Goal: Information Seeking & Learning: Compare options

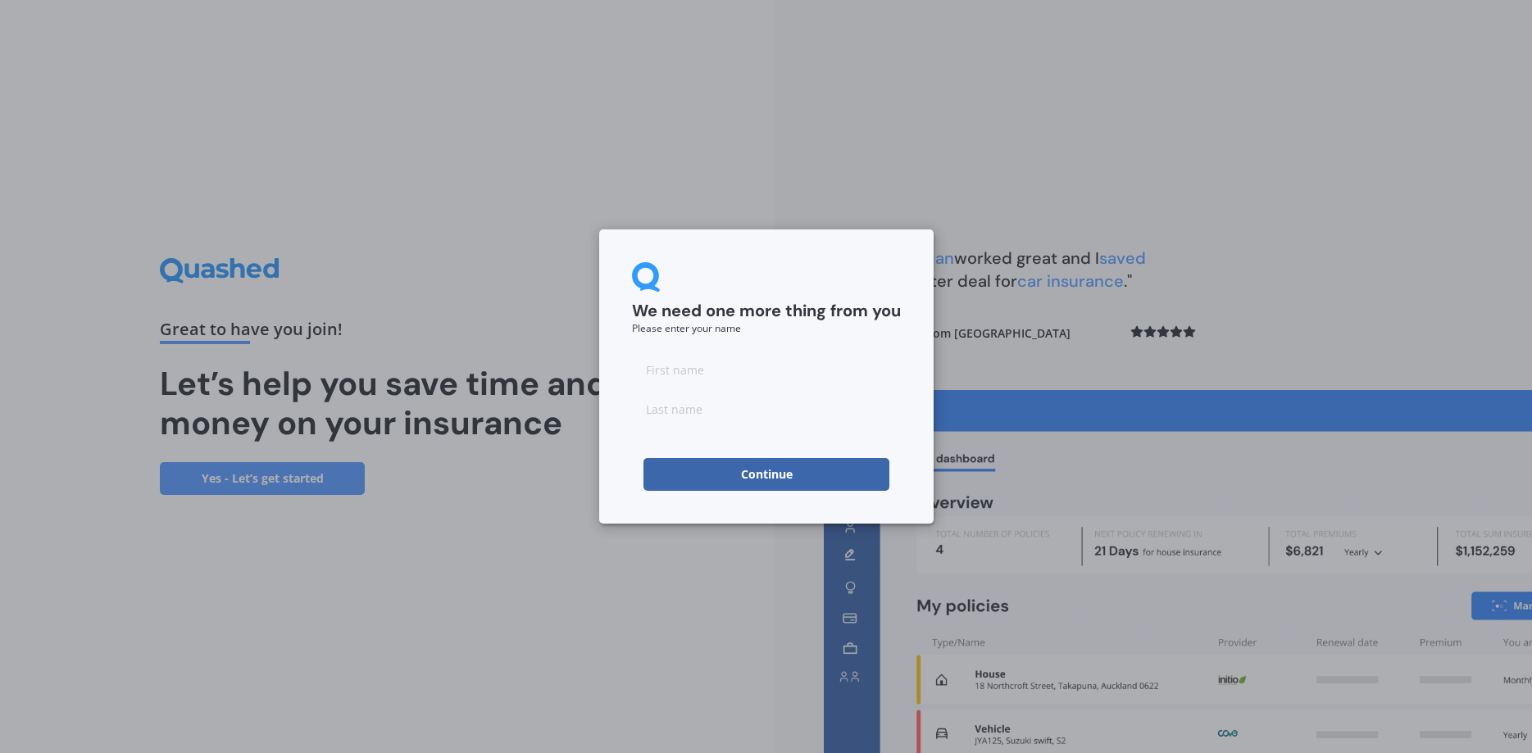
click at [681, 372] on input at bounding box center [766, 369] width 269 height 33
type input "[PERSON_NAME]"
type input "Hall"
click at [764, 474] on button "Continue" at bounding box center [767, 474] width 246 height 33
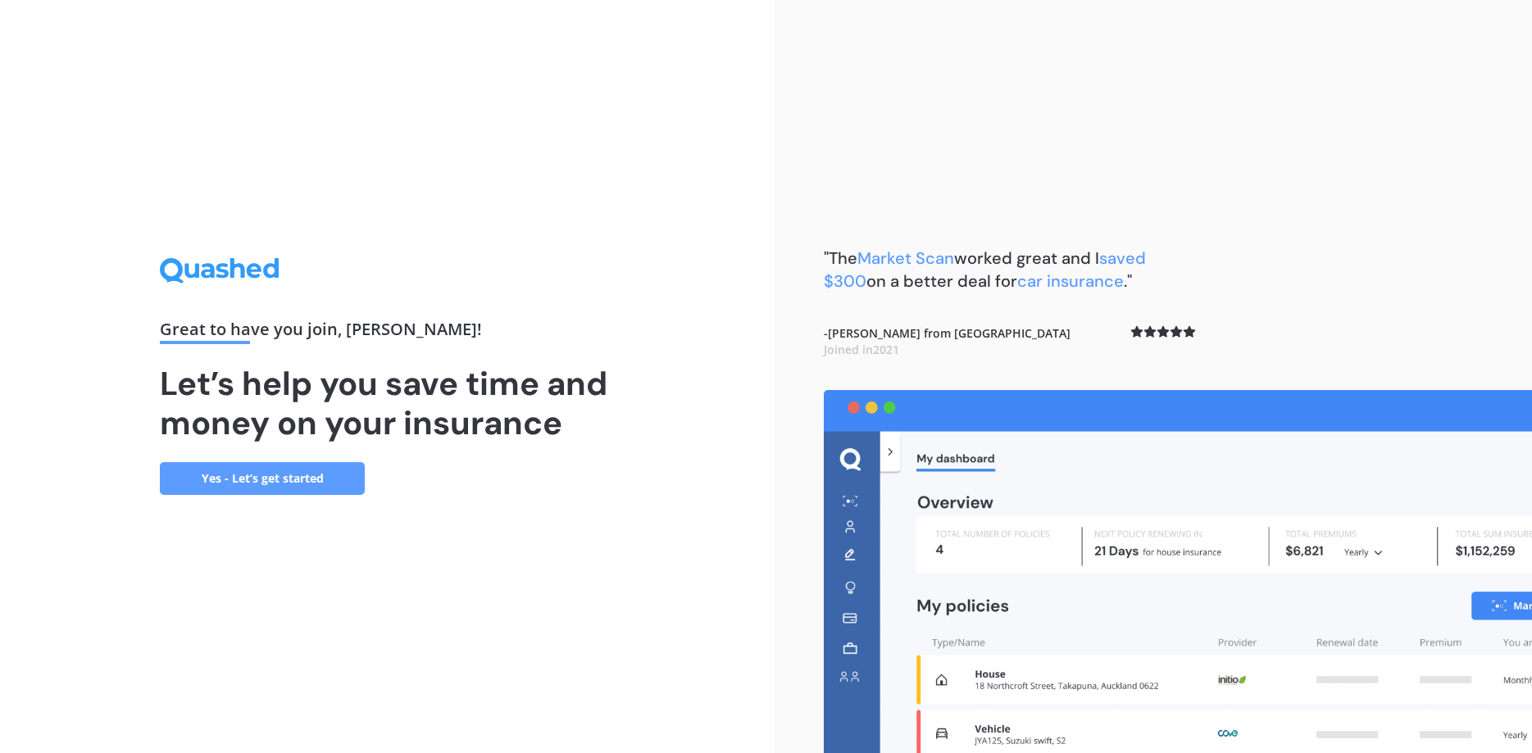
click at [280, 476] on link "Yes - Let’s get started" at bounding box center [262, 478] width 205 height 33
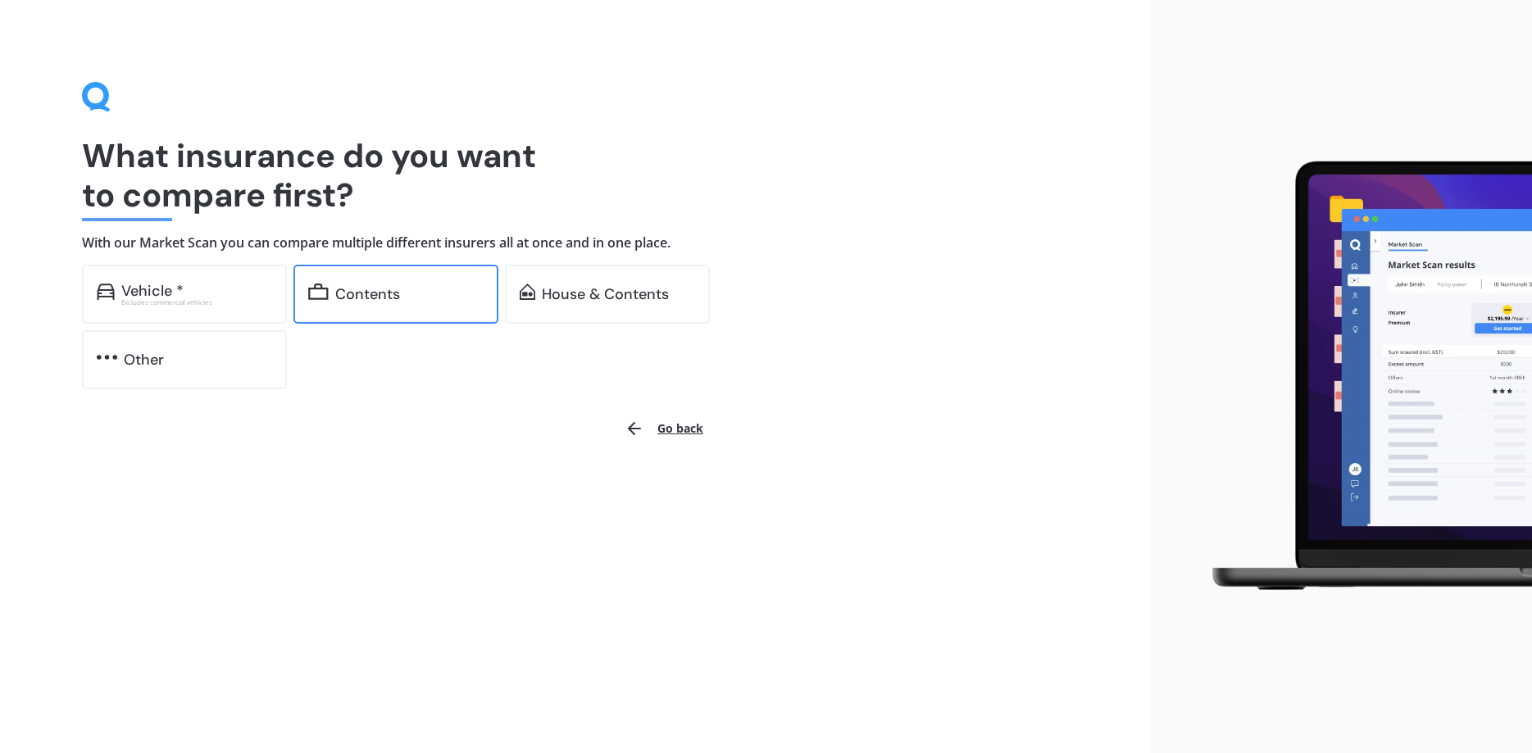
click at [384, 293] on div "Contents" at bounding box center [367, 294] width 65 height 16
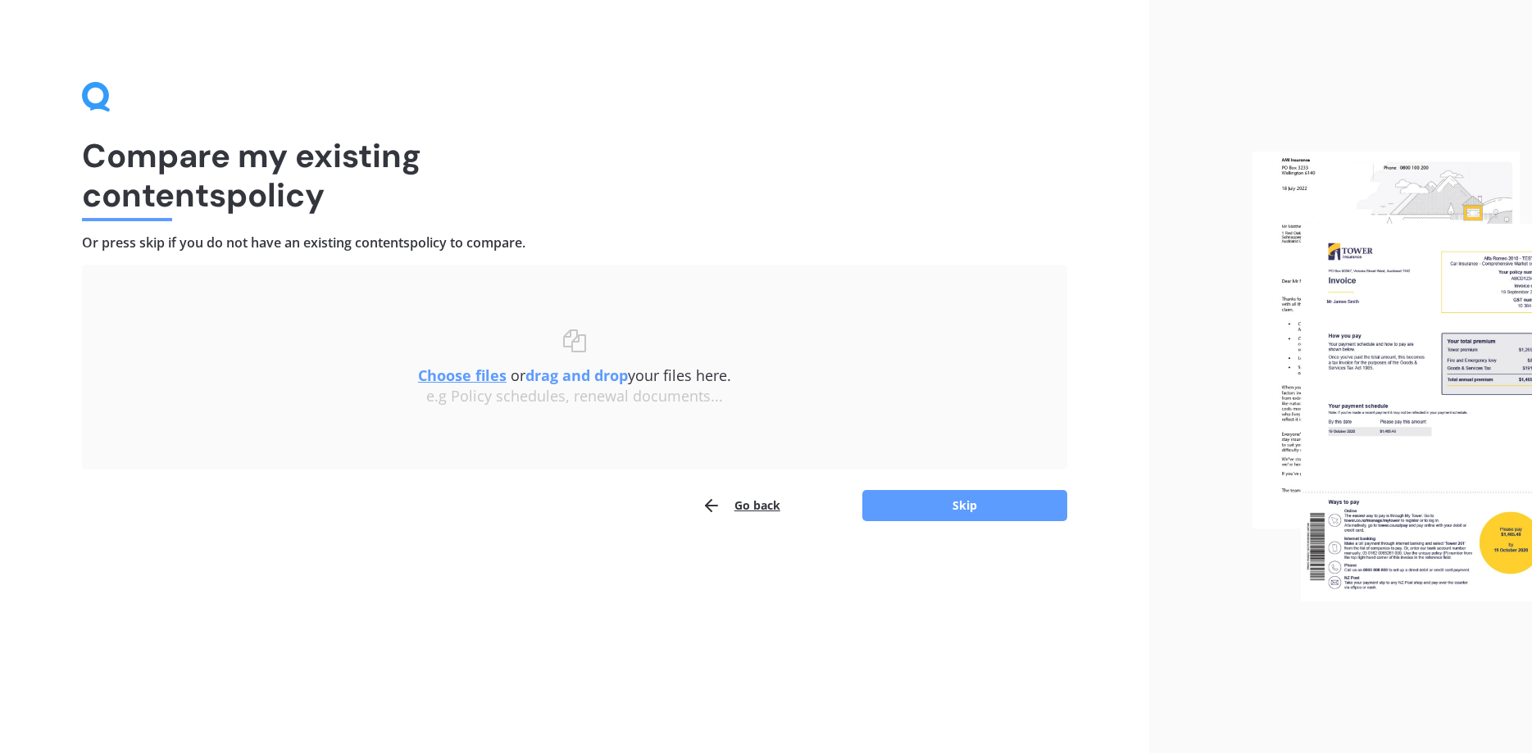
click at [485, 376] on u "Choose files" at bounding box center [462, 376] width 89 height 20
click at [460, 373] on u "Choose files" at bounding box center [462, 376] width 89 height 20
click at [451, 375] on u "Choose files" at bounding box center [462, 376] width 89 height 20
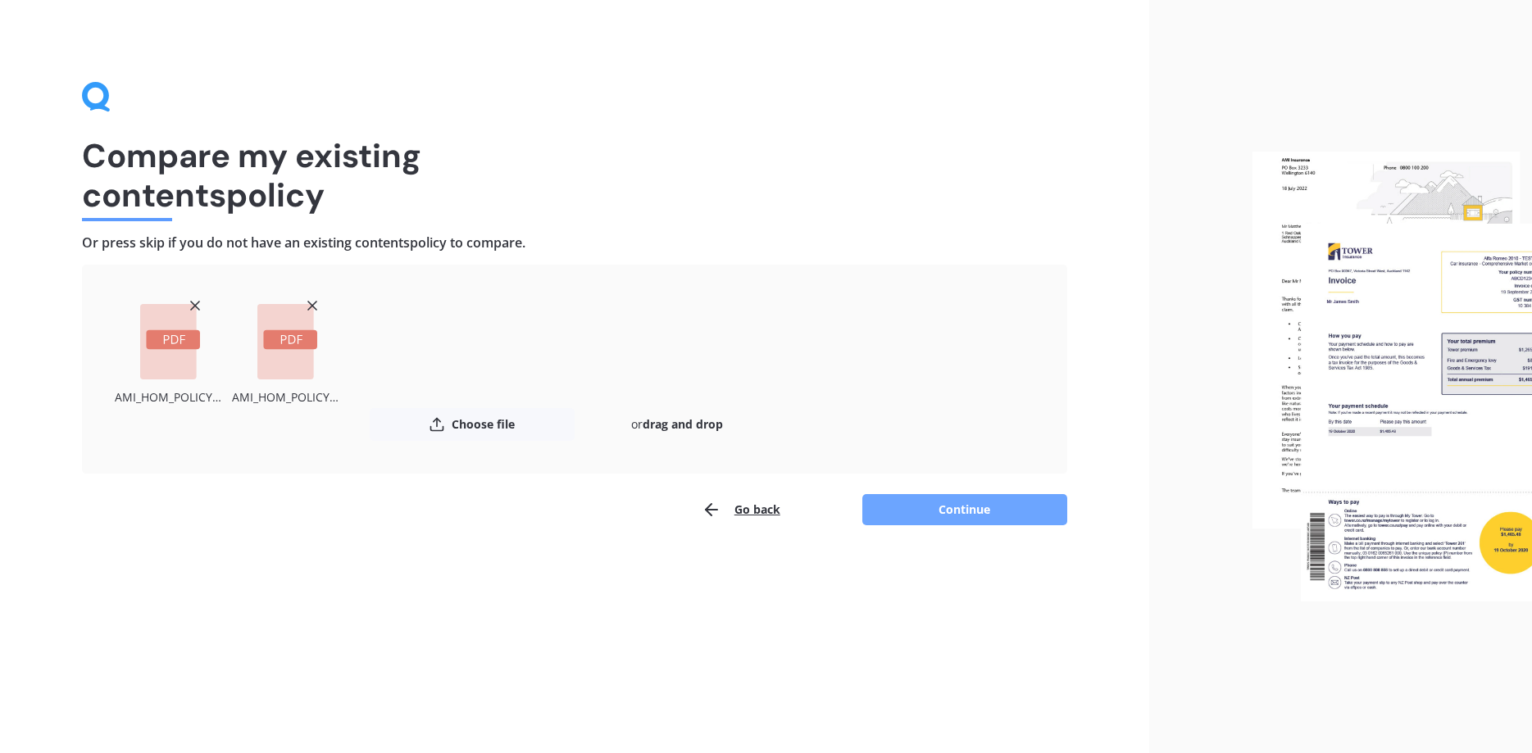
click at [972, 511] on button "Continue" at bounding box center [965, 509] width 205 height 31
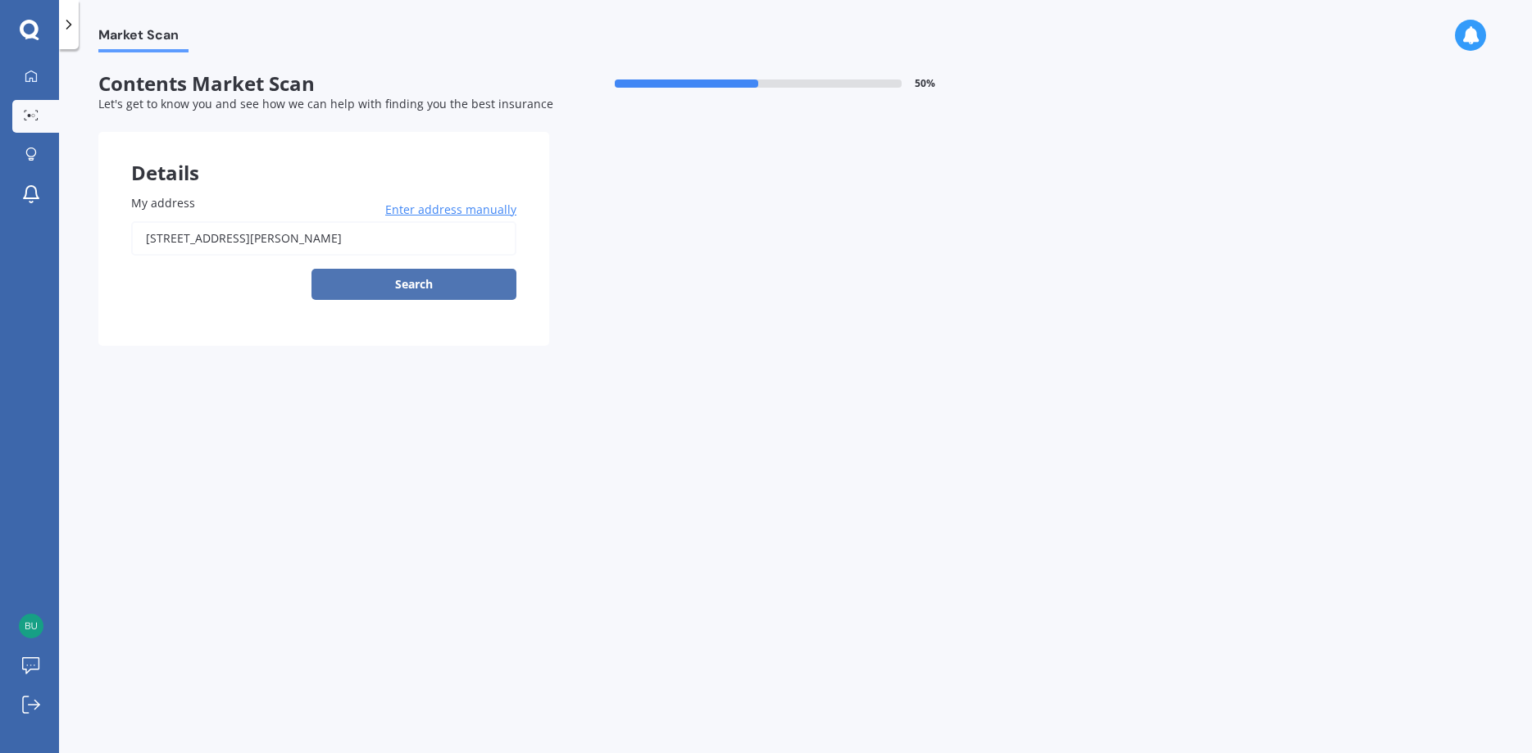
click at [436, 284] on button "Search" at bounding box center [414, 284] width 205 height 31
type input "[STREET_ADDRESS][PERSON_NAME]"
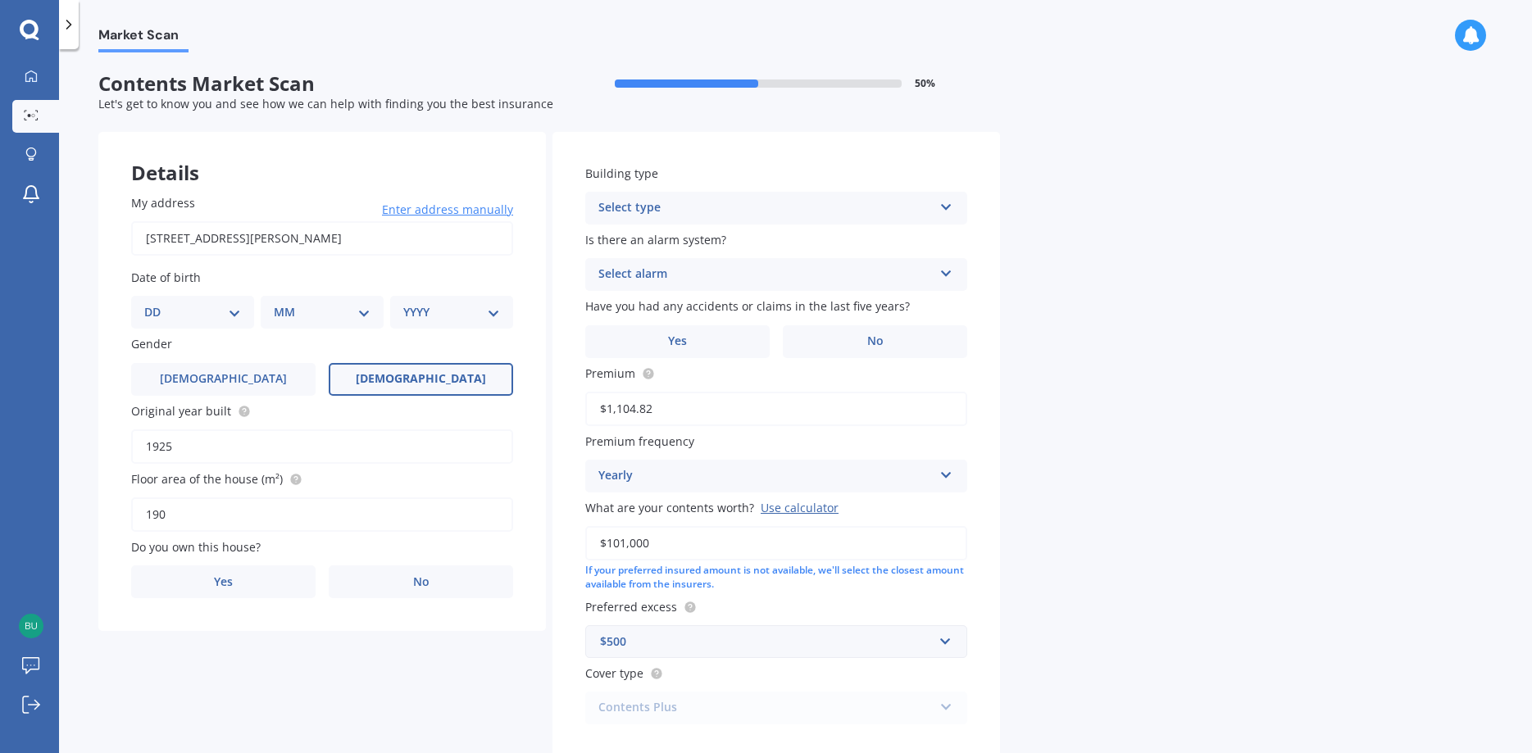
click at [427, 379] on span "[DEMOGRAPHIC_DATA]" at bounding box center [421, 379] width 130 height 14
click at [0, 0] on input "[DEMOGRAPHIC_DATA]" at bounding box center [0, 0] width 0 height 0
click at [144, 303] on select "DD 01 02 03 04 05 06 07 08 09 10 11 12 13 14 15 16 17 18 19 20 21 22 23 24 25 2…" at bounding box center [192, 312] width 97 height 18
select select "13"
click option "13" at bounding box center [0, 0] width 0 height 0
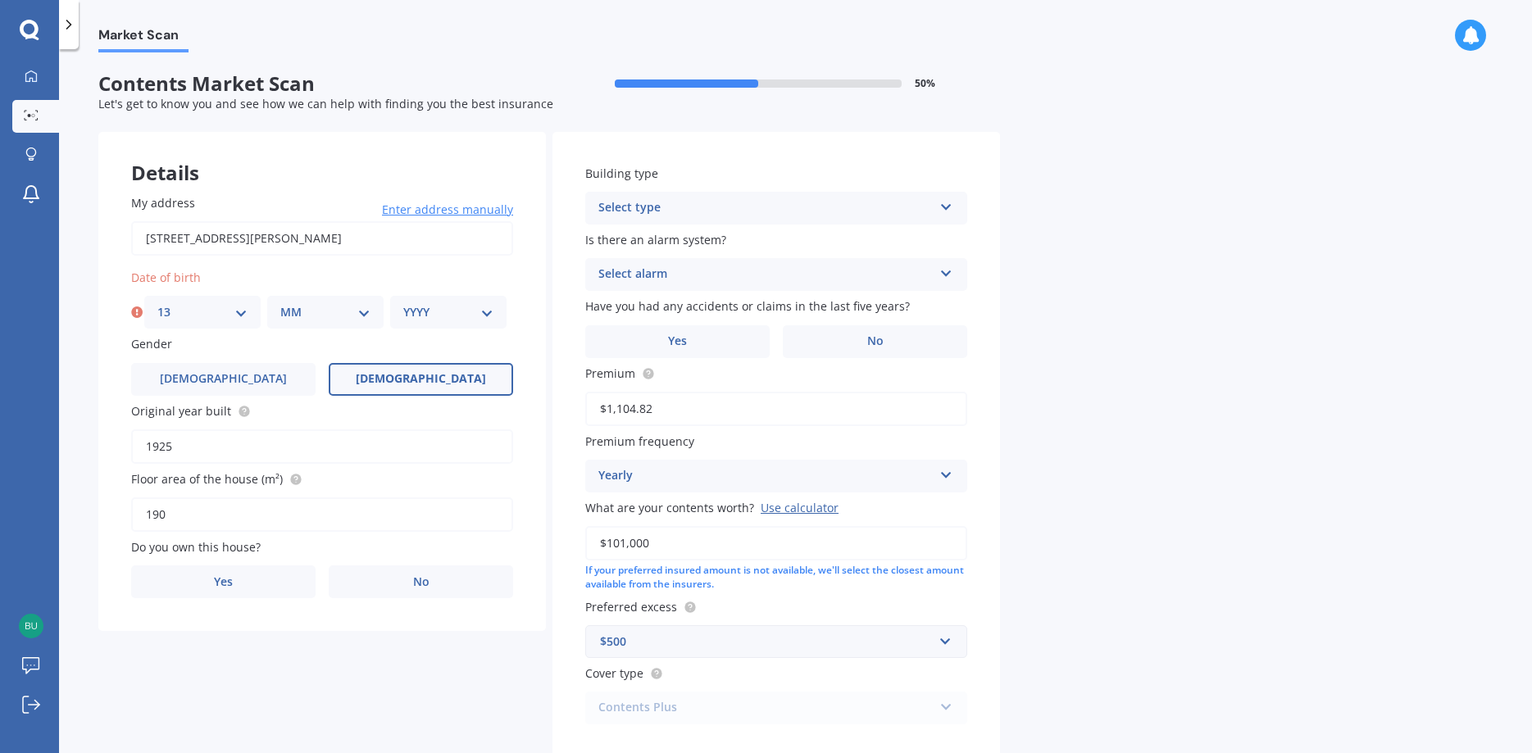
click at [280, 303] on select "MM 01 02 03 04 05 06 07 08 09 10 11 12" at bounding box center [325, 312] width 90 height 18
select select "06"
click option "06" at bounding box center [0, 0] width 0 height 0
click at [403, 303] on select "YYYY 2009 2008 2007 2006 2005 2004 2003 2002 2001 2000 1999 1998 1997 1996 1995…" at bounding box center [448, 312] width 90 height 18
select select "1951"
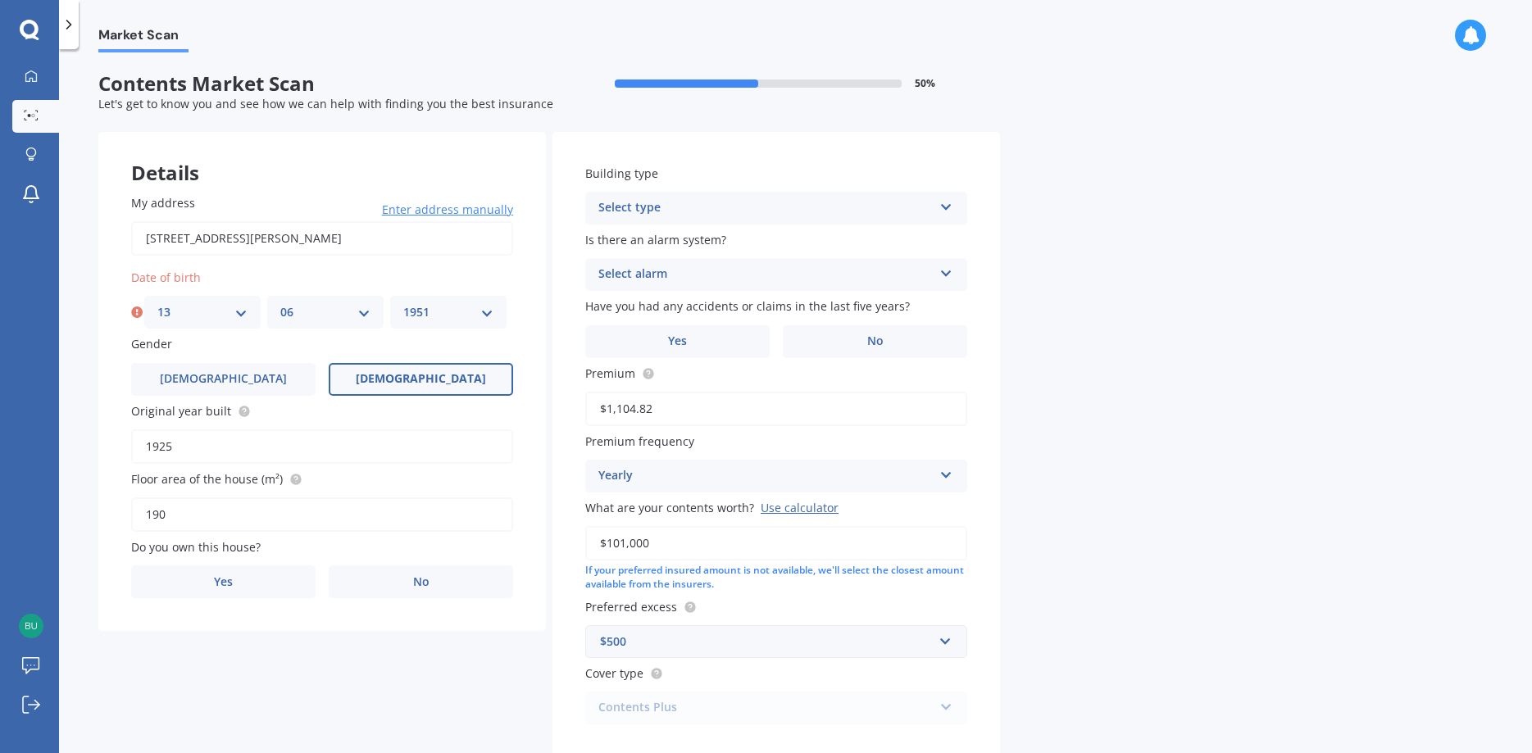
click option "1951" at bounding box center [0, 0] width 0 height 0
click at [239, 586] on label "Yes" at bounding box center [223, 582] width 184 height 33
click at [0, 0] on input "Yes" at bounding box center [0, 0] width 0 height 0
click at [949, 207] on icon at bounding box center [947, 203] width 14 height 11
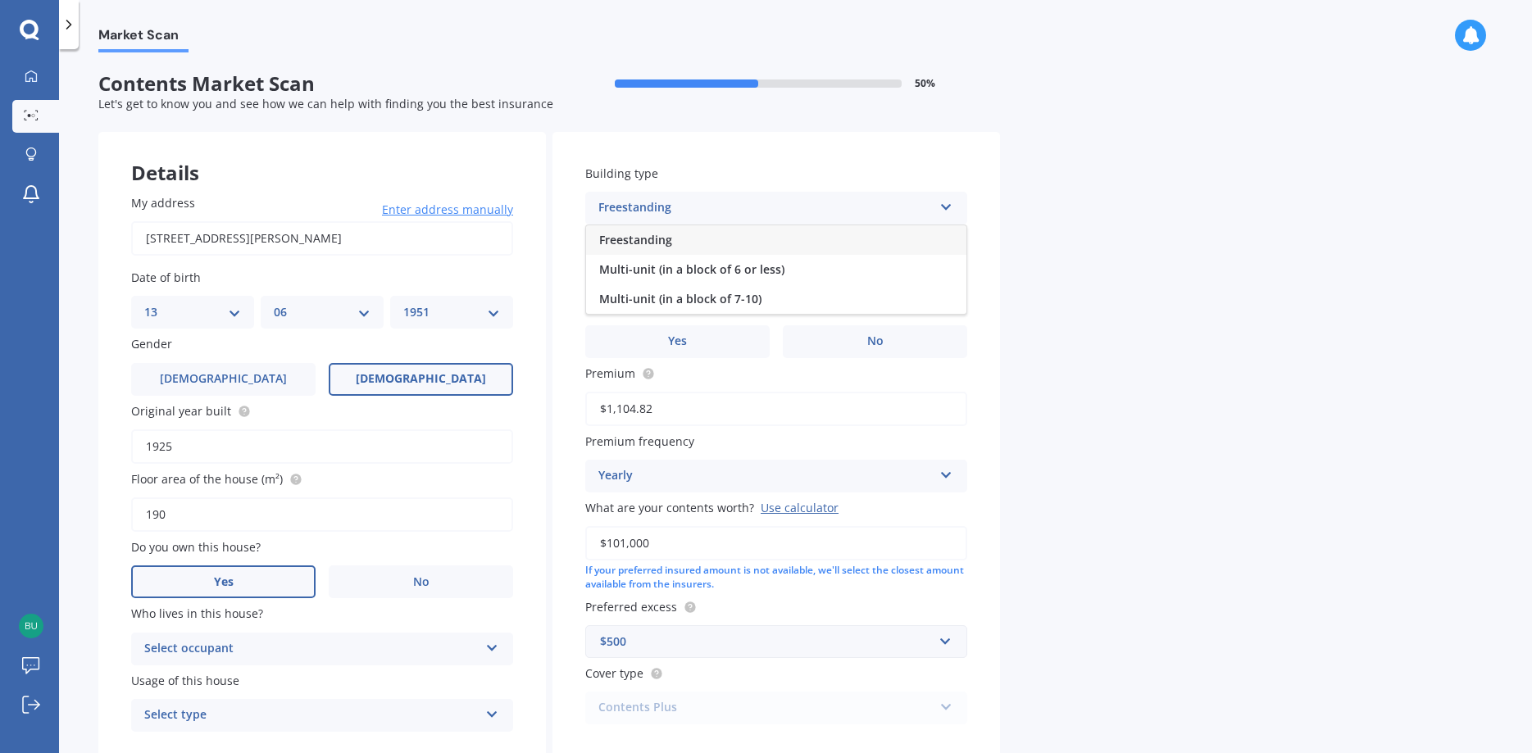
click at [892, 240] on div "Freestanding" at bounding box center [776, 240] width 380 height 30
click at [949, 273] on icon at bounding box center [947, 270] width 14 height 11
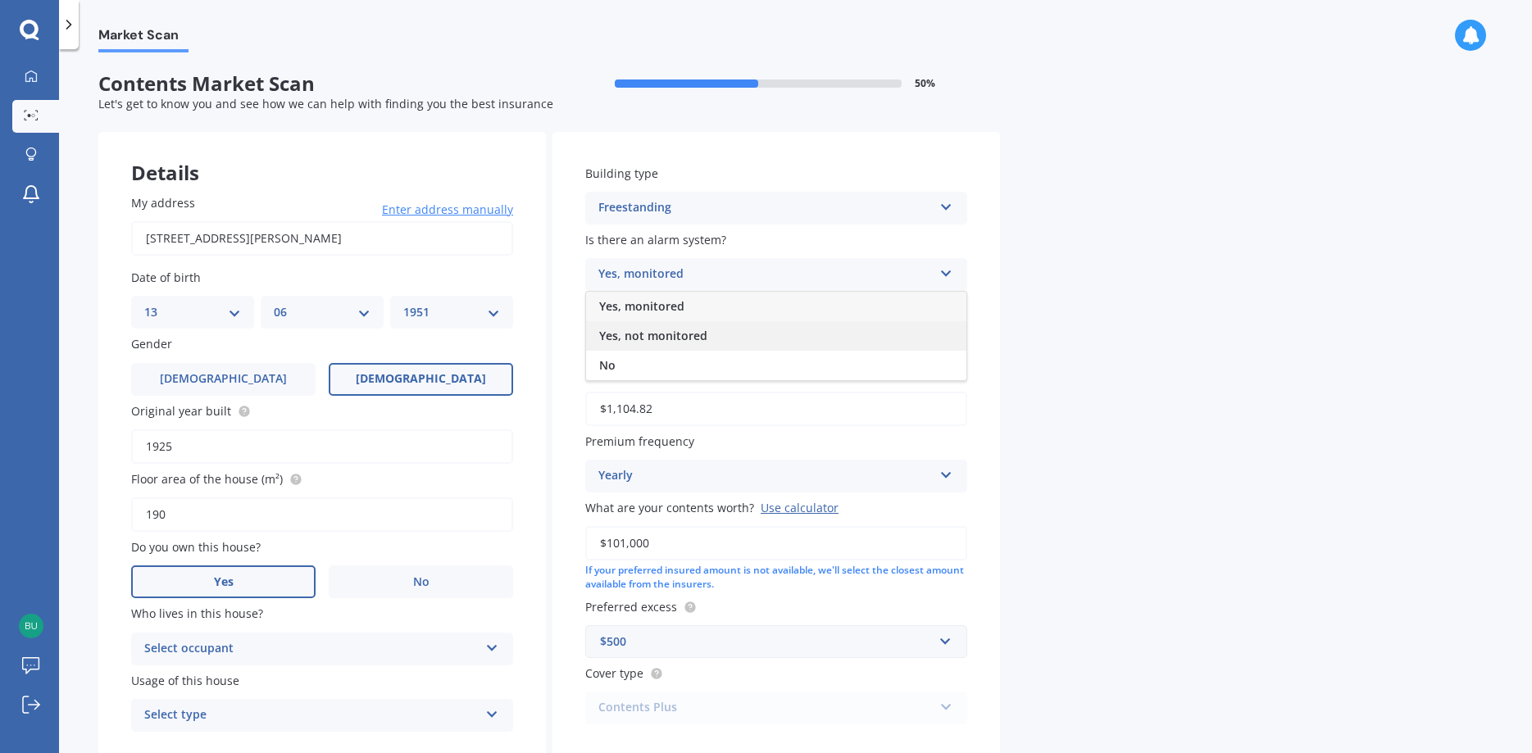
click at [867, 335] on div "Yes, not monitored" at bounding box center [776, 336] width 380 height 30
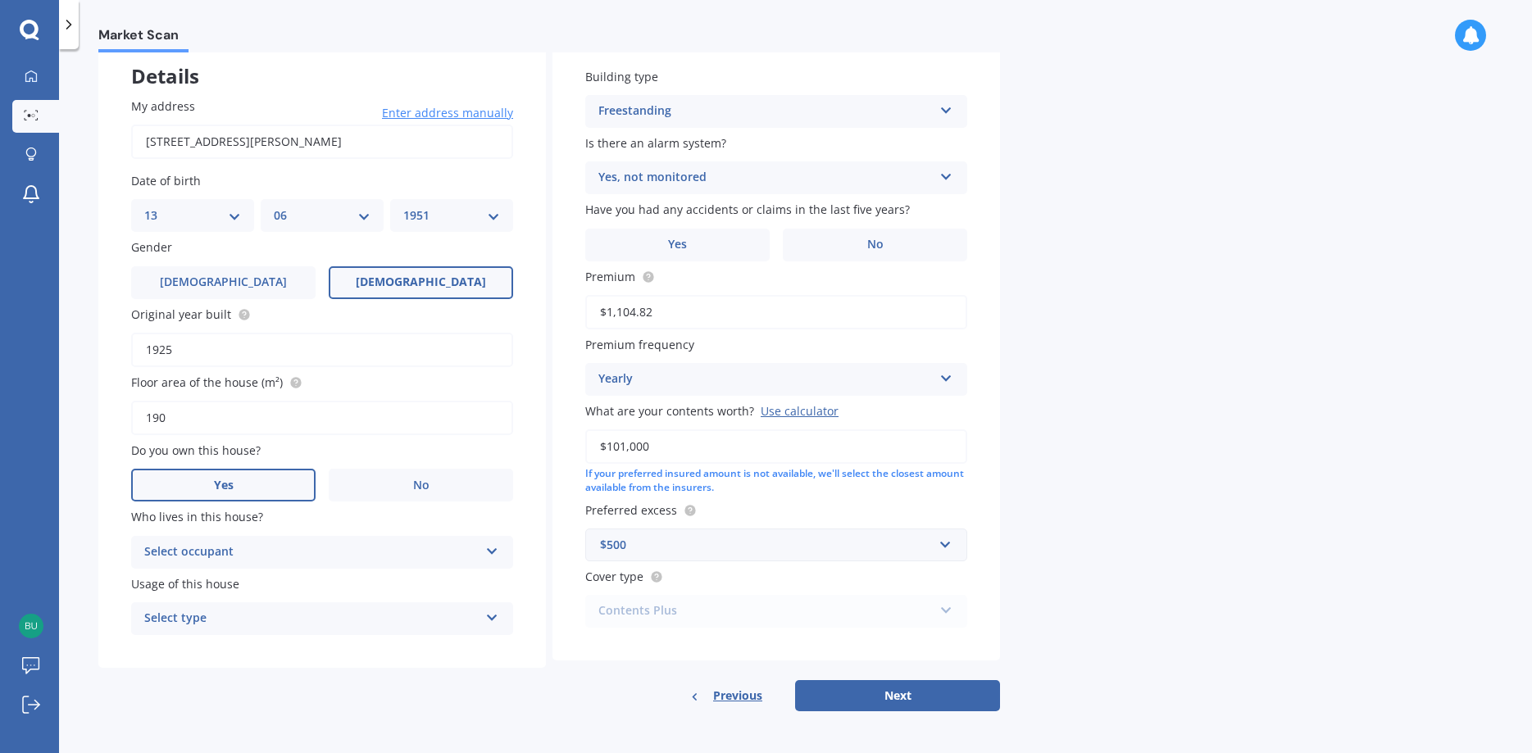
scroll to position [101, 0]
click at [945, 608] on div "Contents Plus Premier Contents Advanced Contents Standard Contents Contents Plus" at bounding box center [776, 610] width 382 height 33
click at [901, 696] on button "Next" at bounding box center [897, 695] width 205 height 31
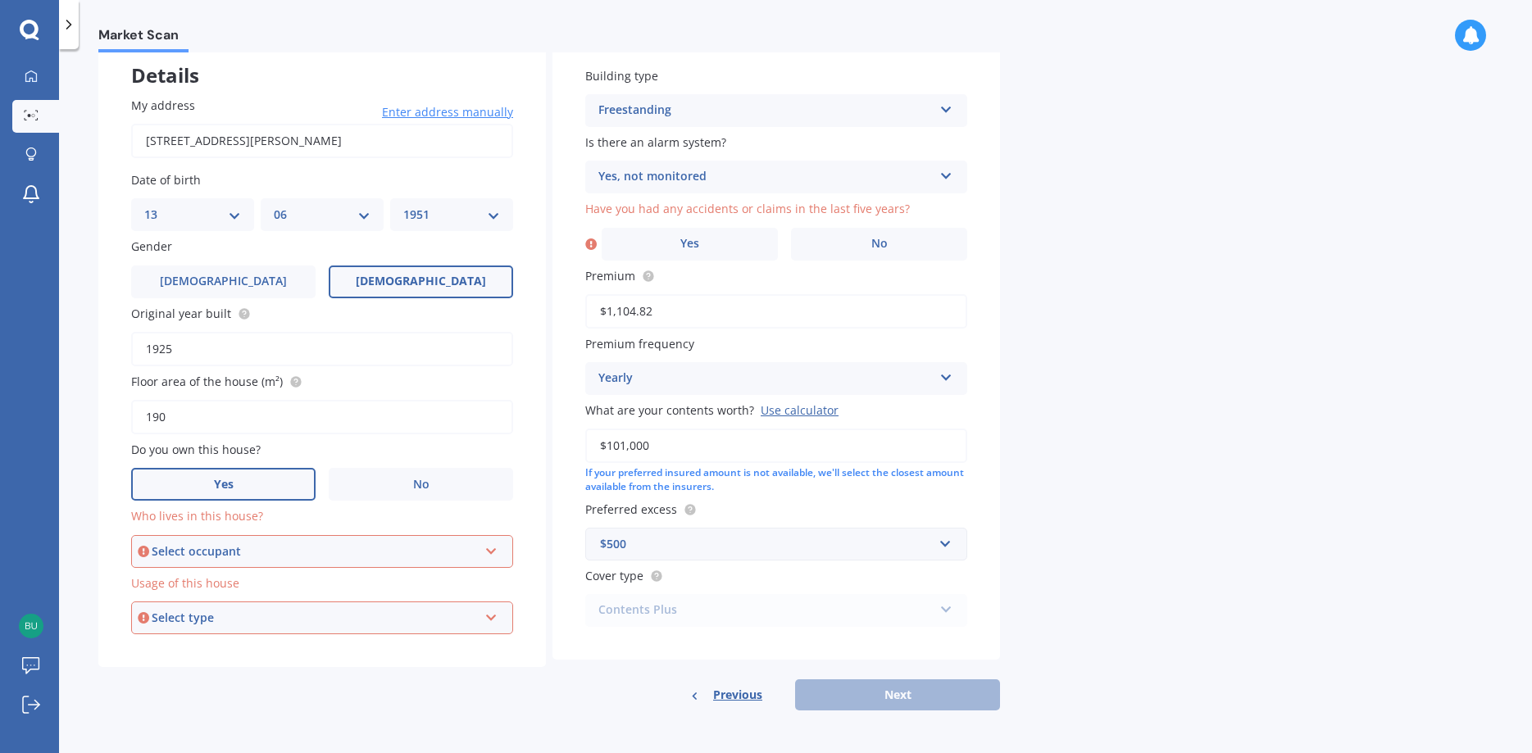
click at [490, 554] on icon at bounding box center [492, 548] width 14 height 11
click at [435, 580] on div "Owner" at bounding box center [322, 583] width 379 height 30
click at [491, 613] on icon at bounding box center [492, 614] width 14 height 11
click at [443, 652] on div "Permanent" at bounding box center [322, 650] width 379 height 30
click at [844, 244] on label "No" at bounding box center [879, 244] width 176 height 33
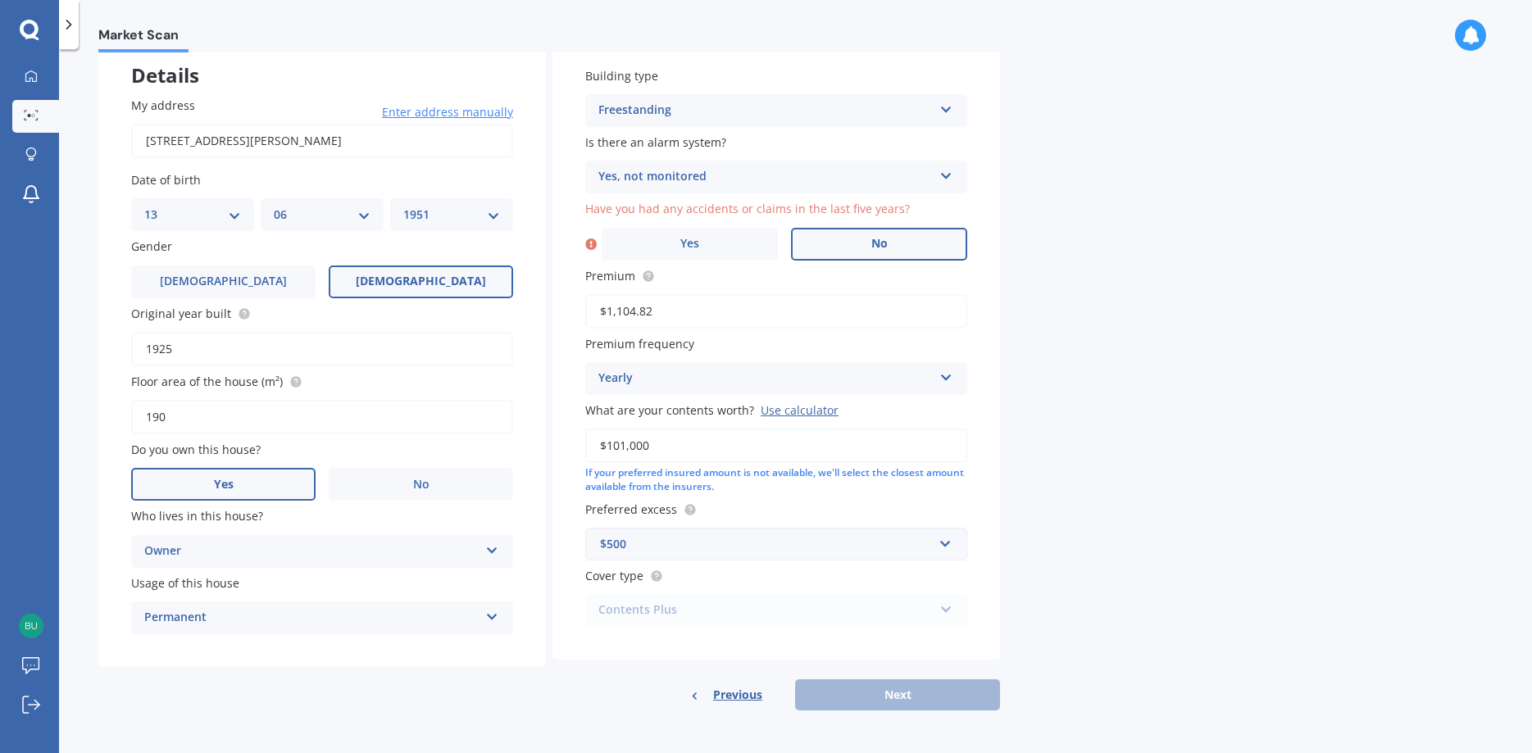
click at [0, 0] on input "No" at bounding box center [0, 0] width 0 height 0
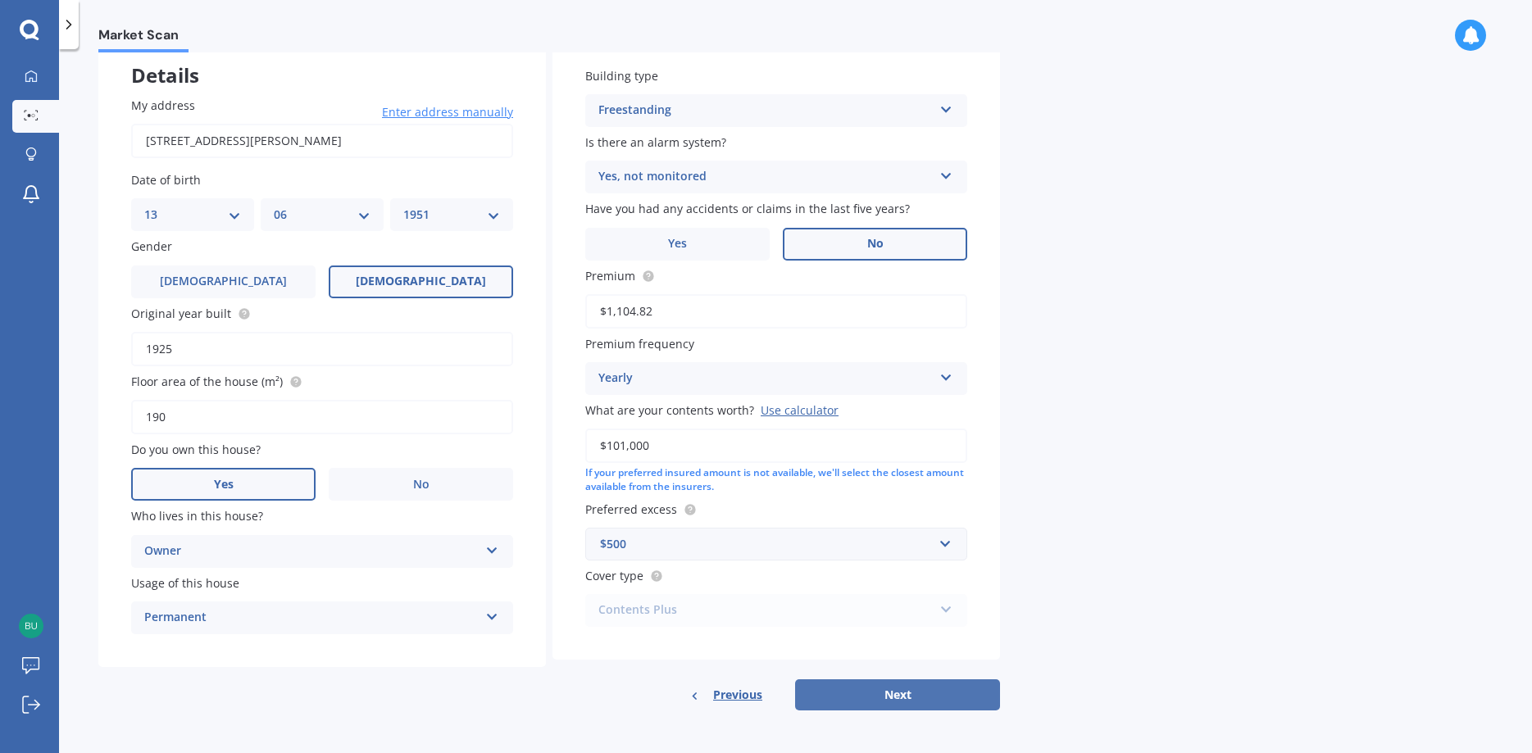
click at [894, 694] on button "Next" at bounding box center [897, 695] width 205 height 31
select select "13"
select select "06"
select select "1951"
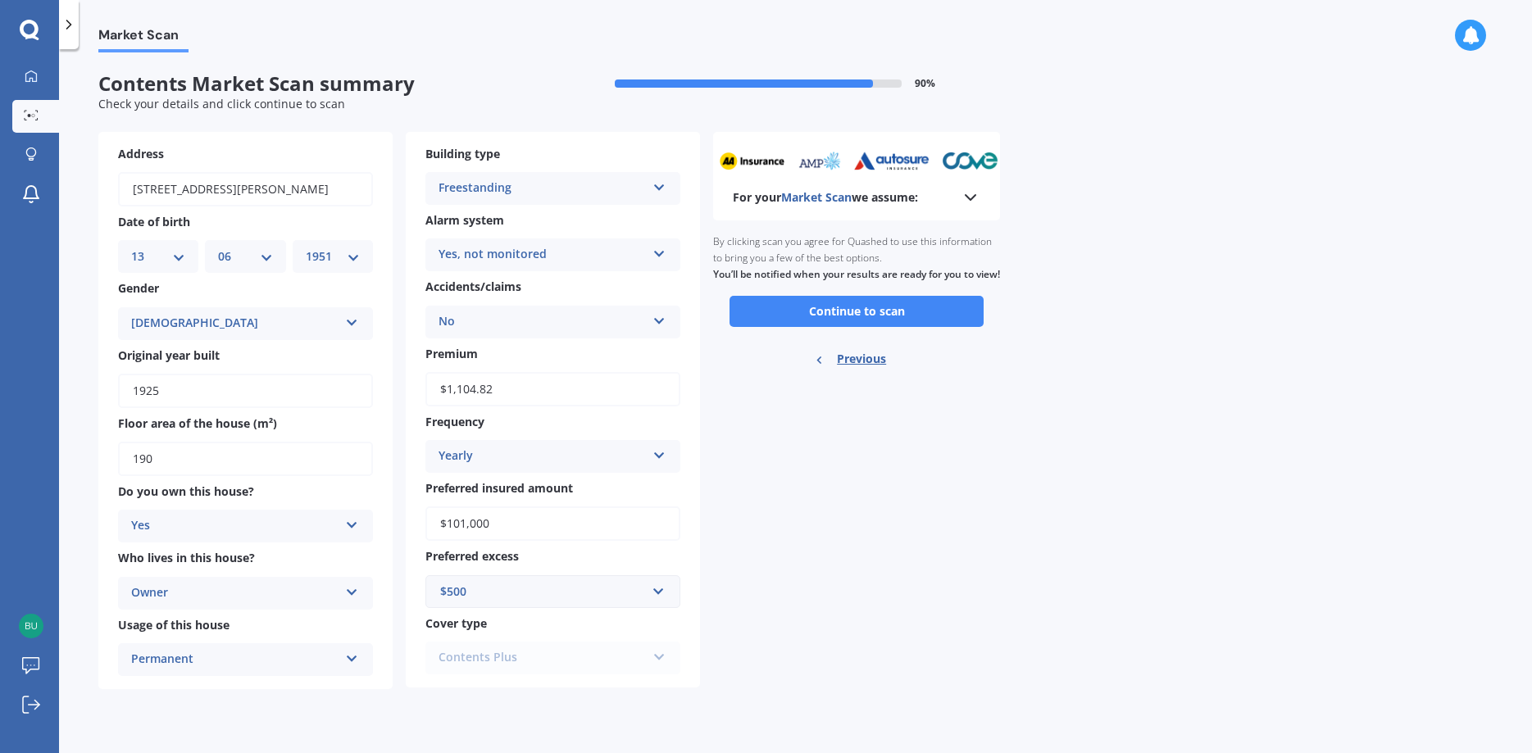
scroll to position [0, 0]
click at [861, 325] on button "Continue to scan" at bounding box center [857, 311] width 254 height 31
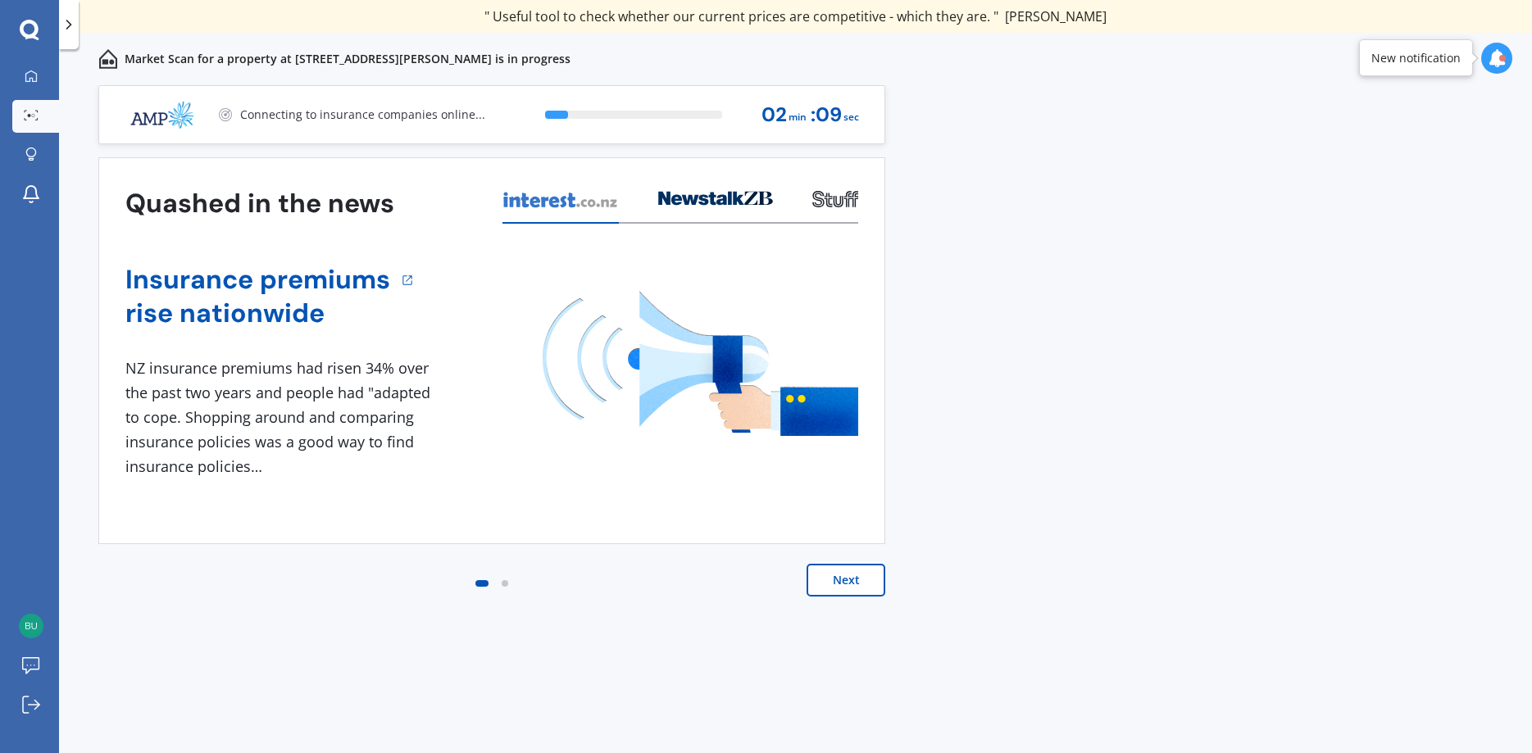
click at [849, 579] on button "Next" at bounding box center [846, 580] width 79 height 33
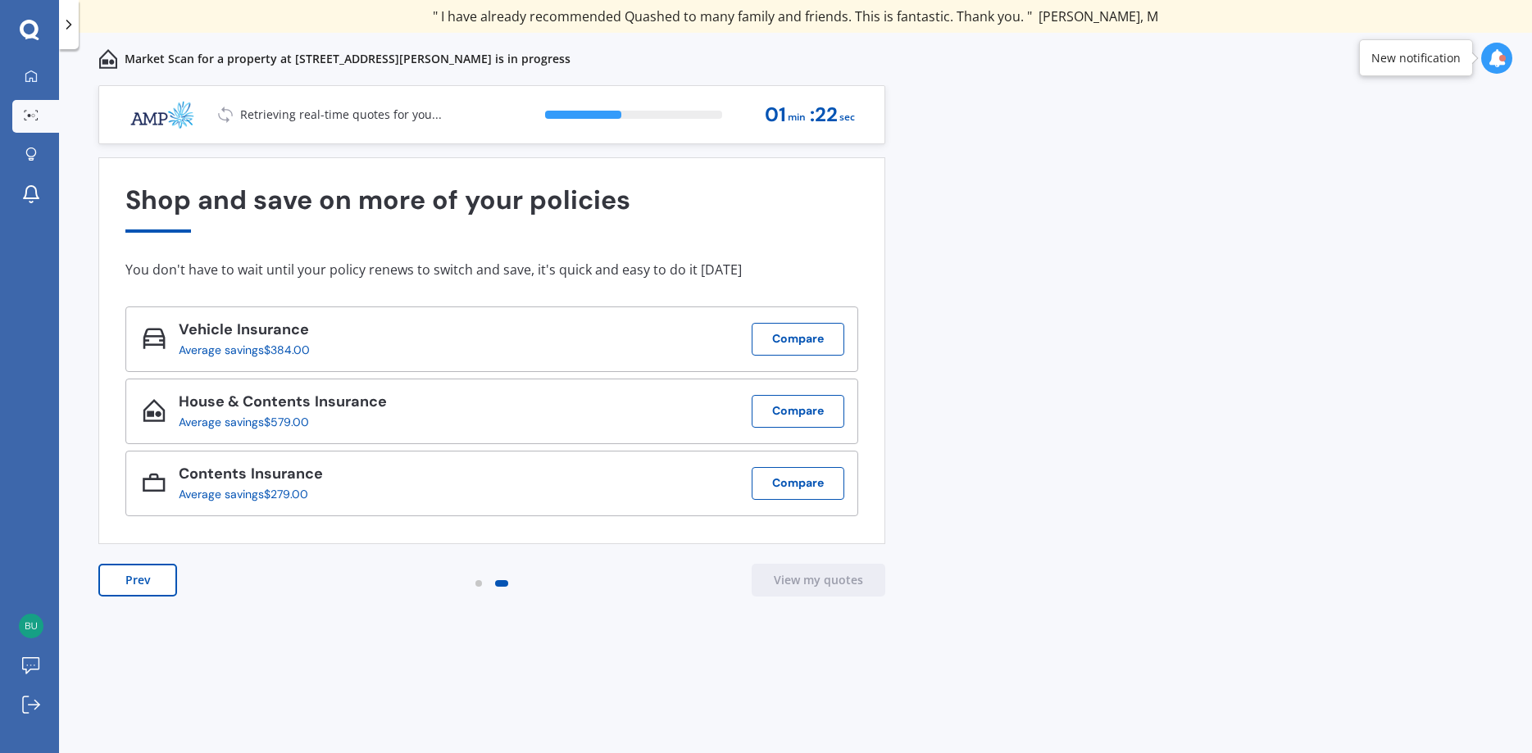
click at [1498, 61] on icon at bounding box center [1497, 58] width 18 height 18
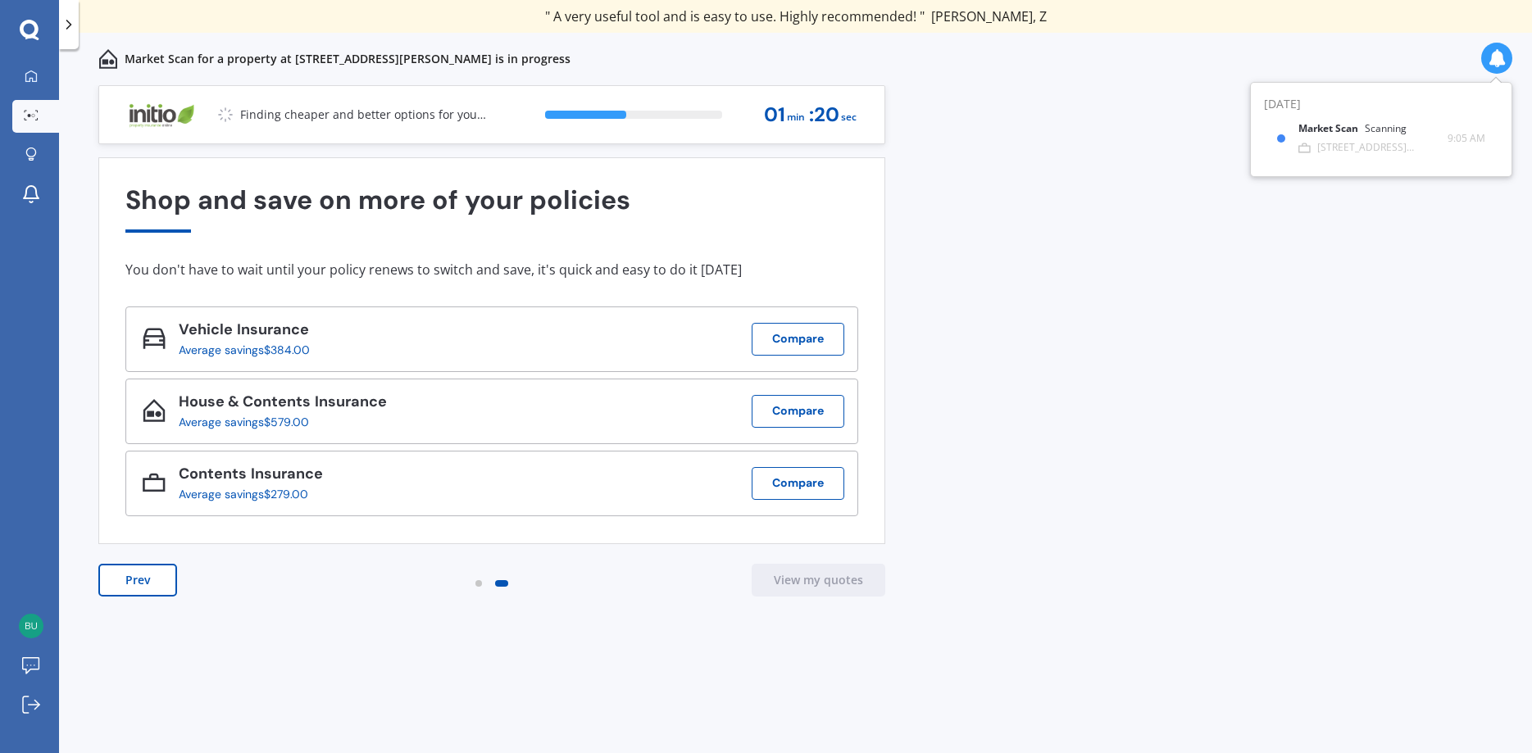
click at [1410, 338] on div "Previous 60,000+ Kiwis have signed up to shop and save on insurance with us " H…" at bounding box center [795, 437] width 1473 height 704
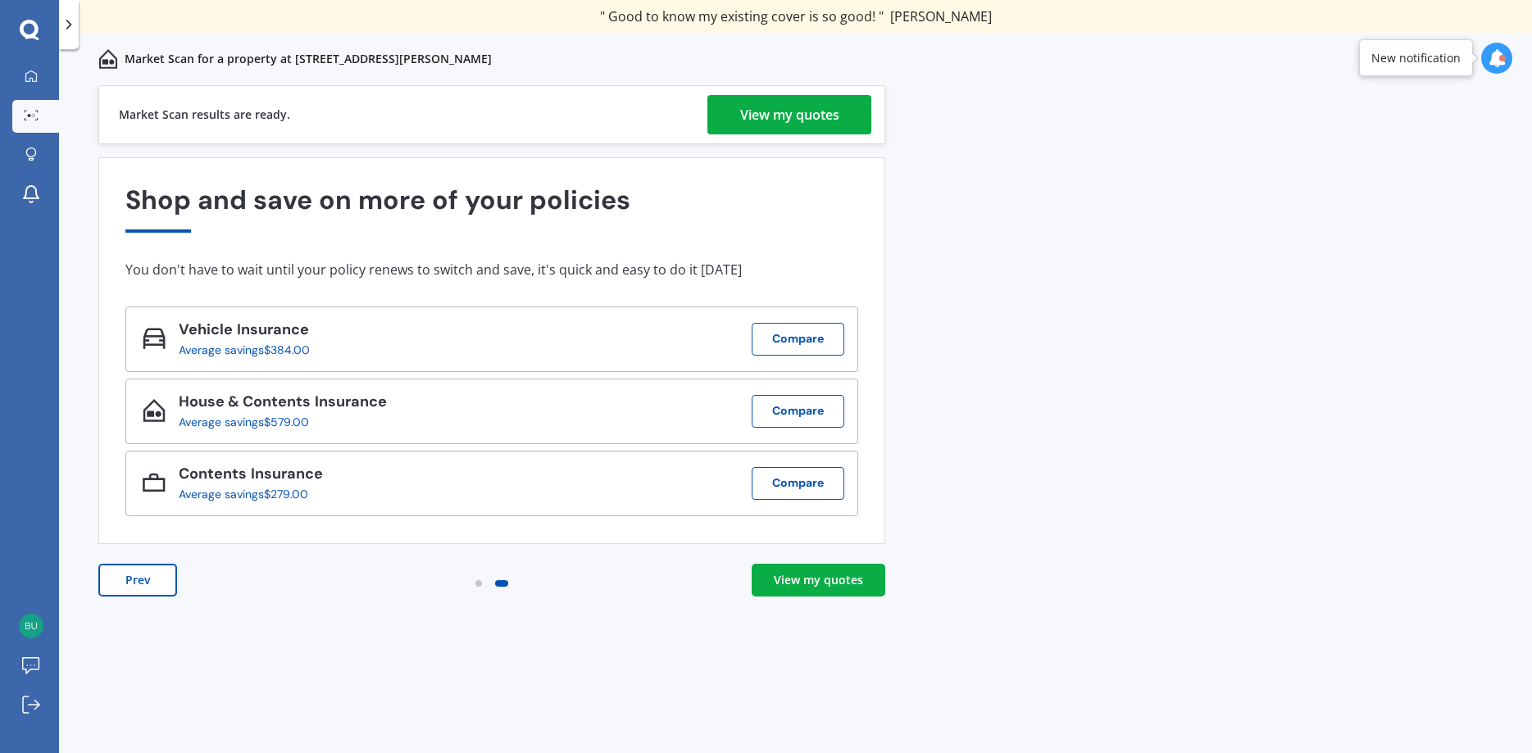
click at [817, 111] on div "View my quotes" at bounding box center [789, 114] width 99 height 39
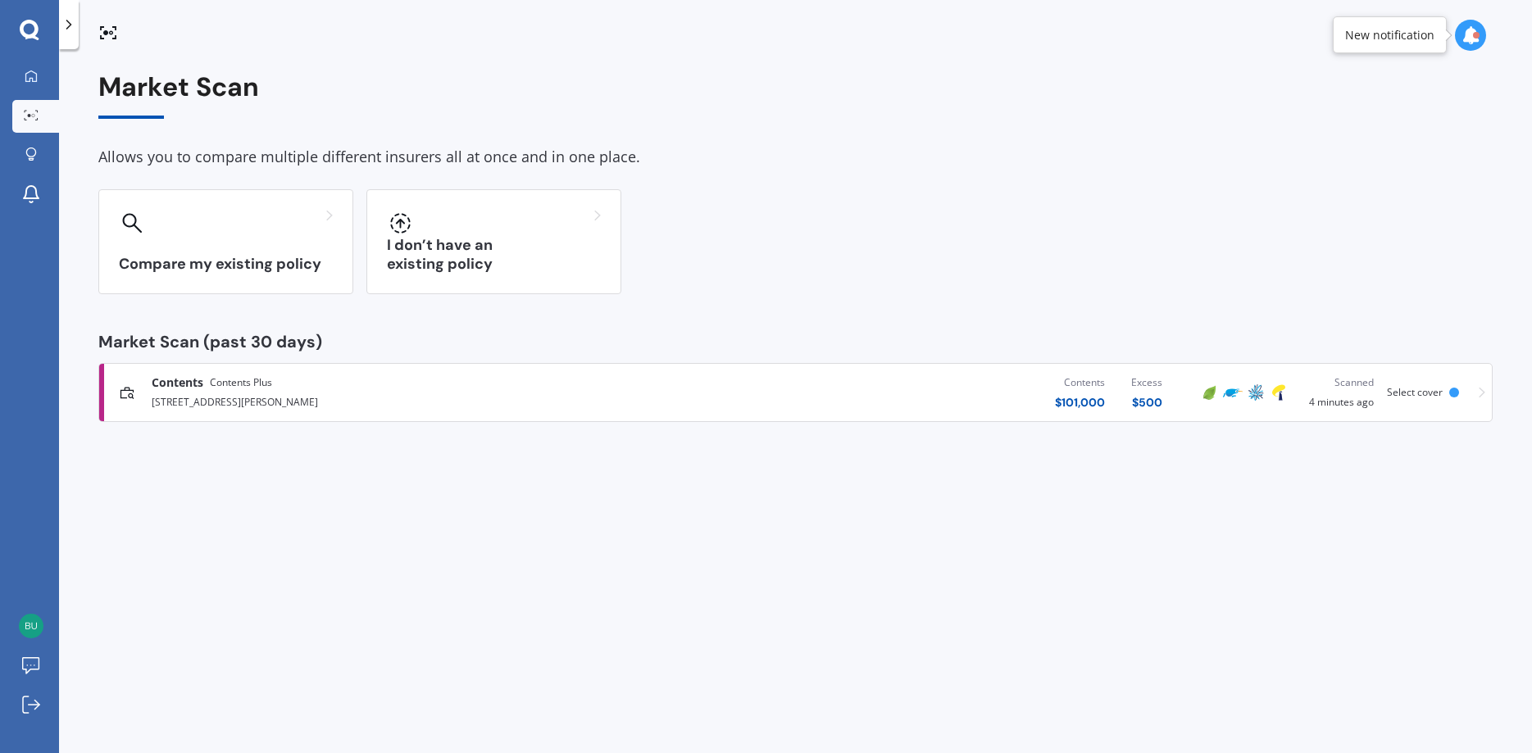
click at [1470, 33] on icon at bounding box center [1471, 35] width 18 height 18
click at [1348, 228] on div "Compare my existing policy I don’t have an existing policy" at bounding box center [795, 241] width 1395 height 105
click at [27, 25] on icon at bounding box center [30, 30] width 20 height 21
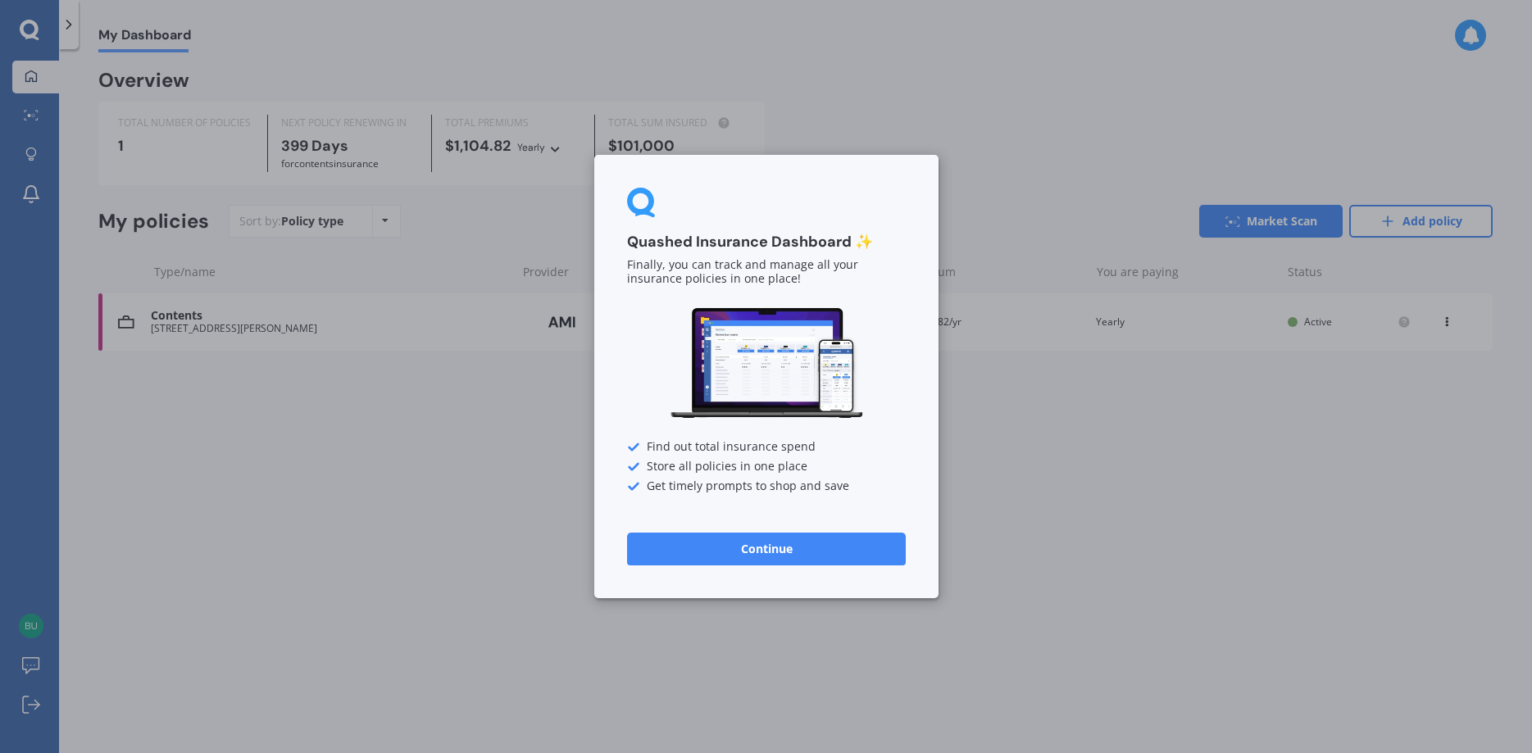
click at [27, 25] on div "Quashed Insurance Dashboard ✨ Finally, you can track and manage all your insura…" at bounding box center [766, 376] width 1532 height 753
click at [30, 79] on div "Quashed Insurance Dashboard ✨ Finally, you can track and manage all your insura…" at bounding box center [766, 376] width 1532 height 753
drag, startPoint x: 1088, startPoint y: 491, endPoint x: 1074, endPoint y: 479, distance: 18.6
click at [1083, 487] on div "Quashed Insurance Dashboard ✨ Finally, you can track and manage all your insura…" at bounding box center [766, 376] width 1532 height 753
click at [763, 544] on button "Continue" at bounding box center [766, 549] width 279 height 33
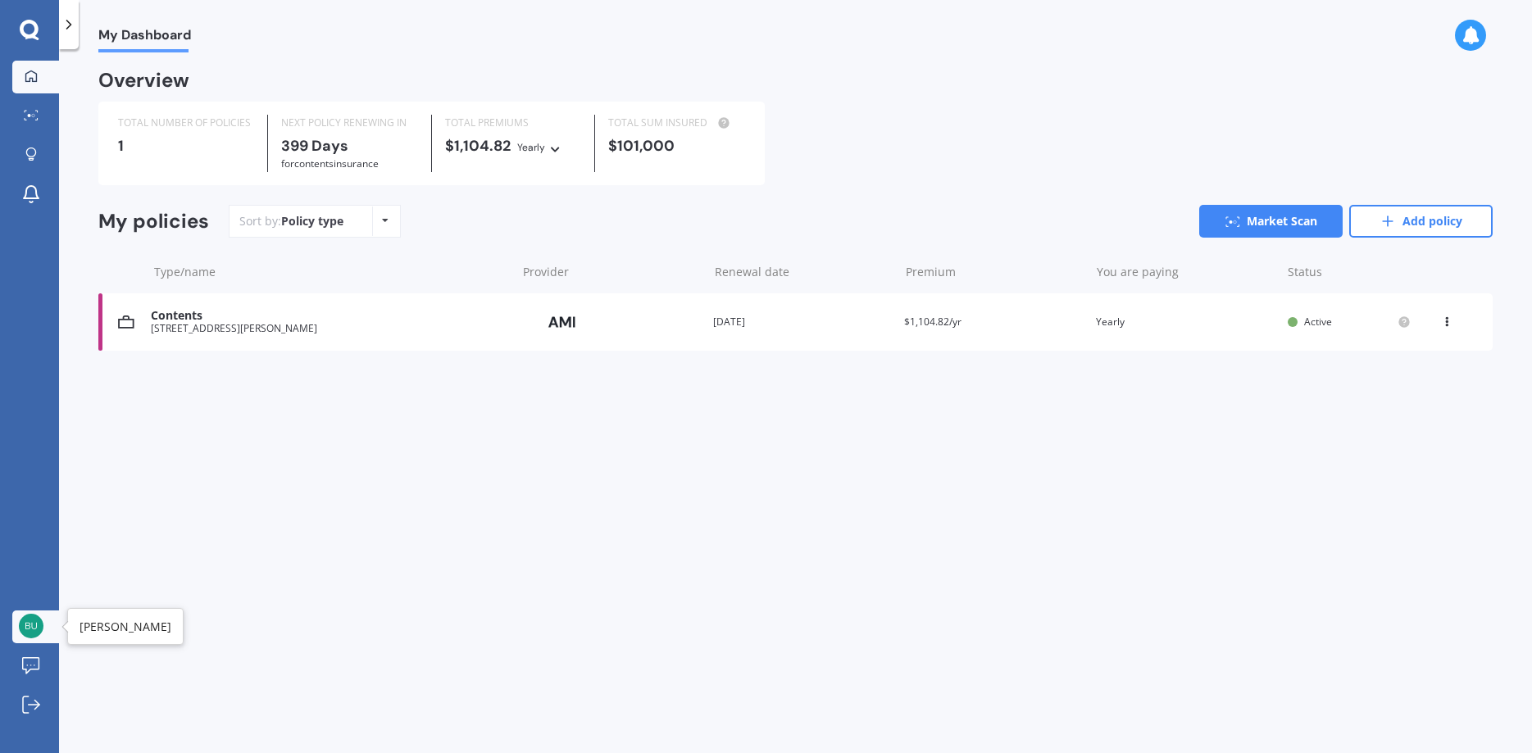
click at [33, 626] on img at bounding box center [31, 626] width 25 height 25
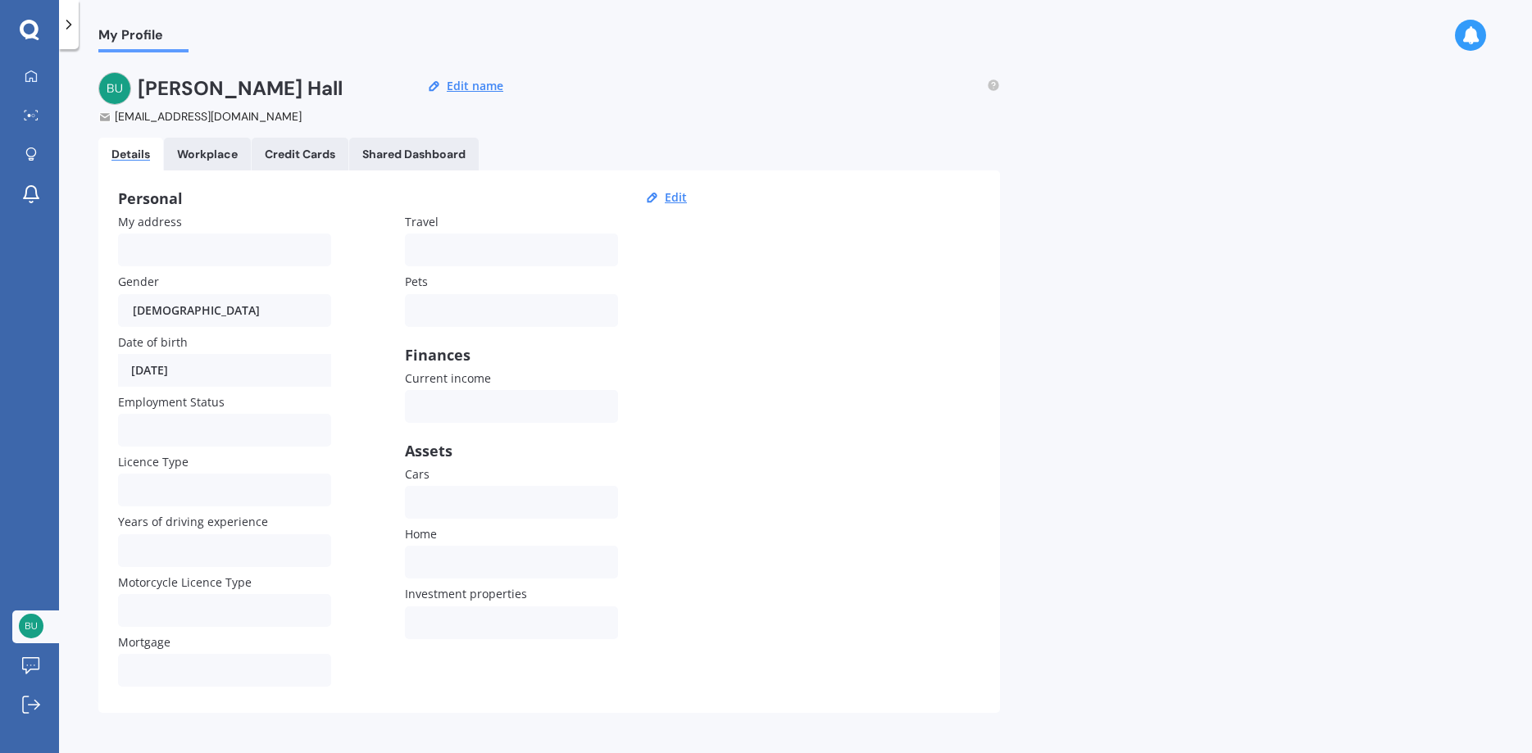
scroll to position [12, 0]
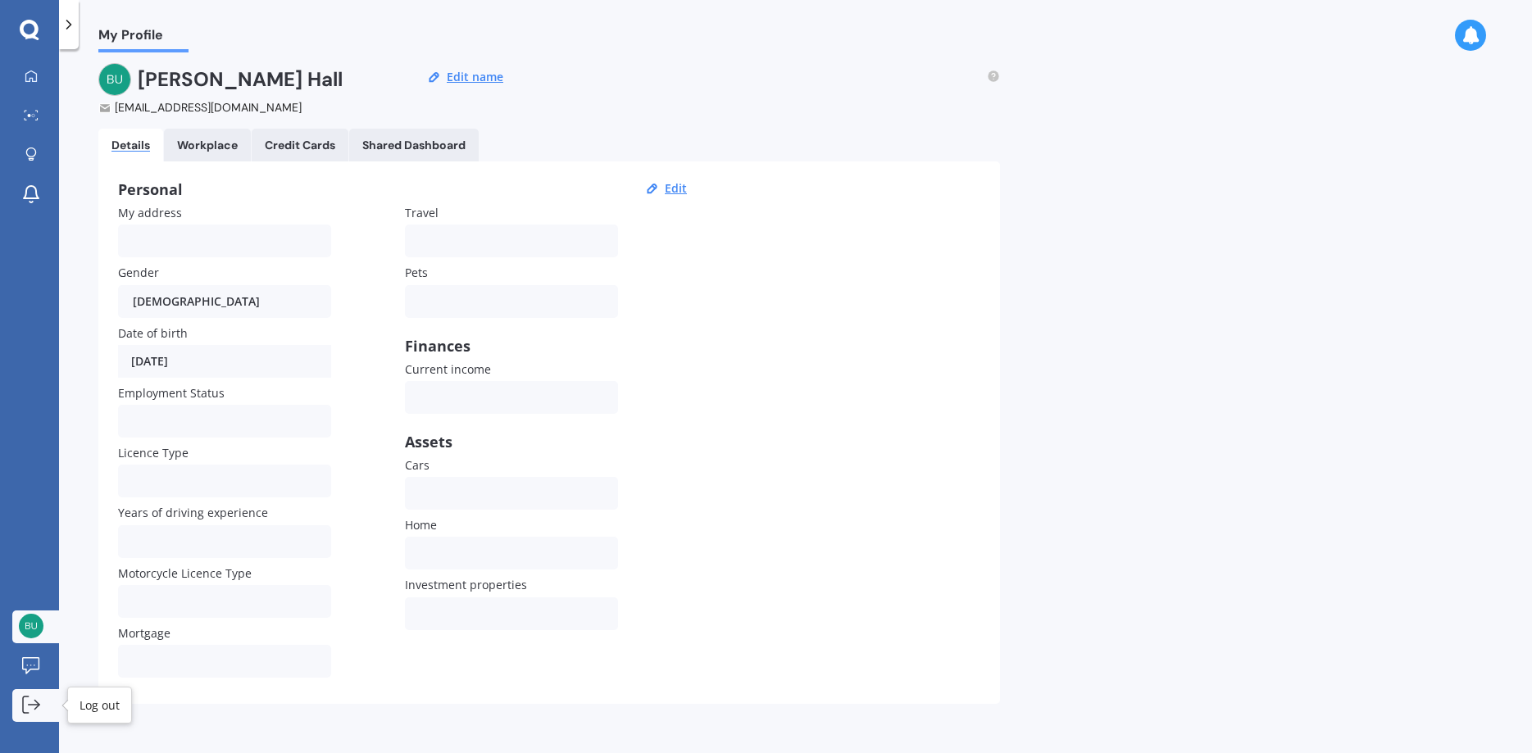
click at [29, 700] on icon at bounding box center [31, 705] width 18 height 18
